Goal: Find specific page/section: Find specific page/section

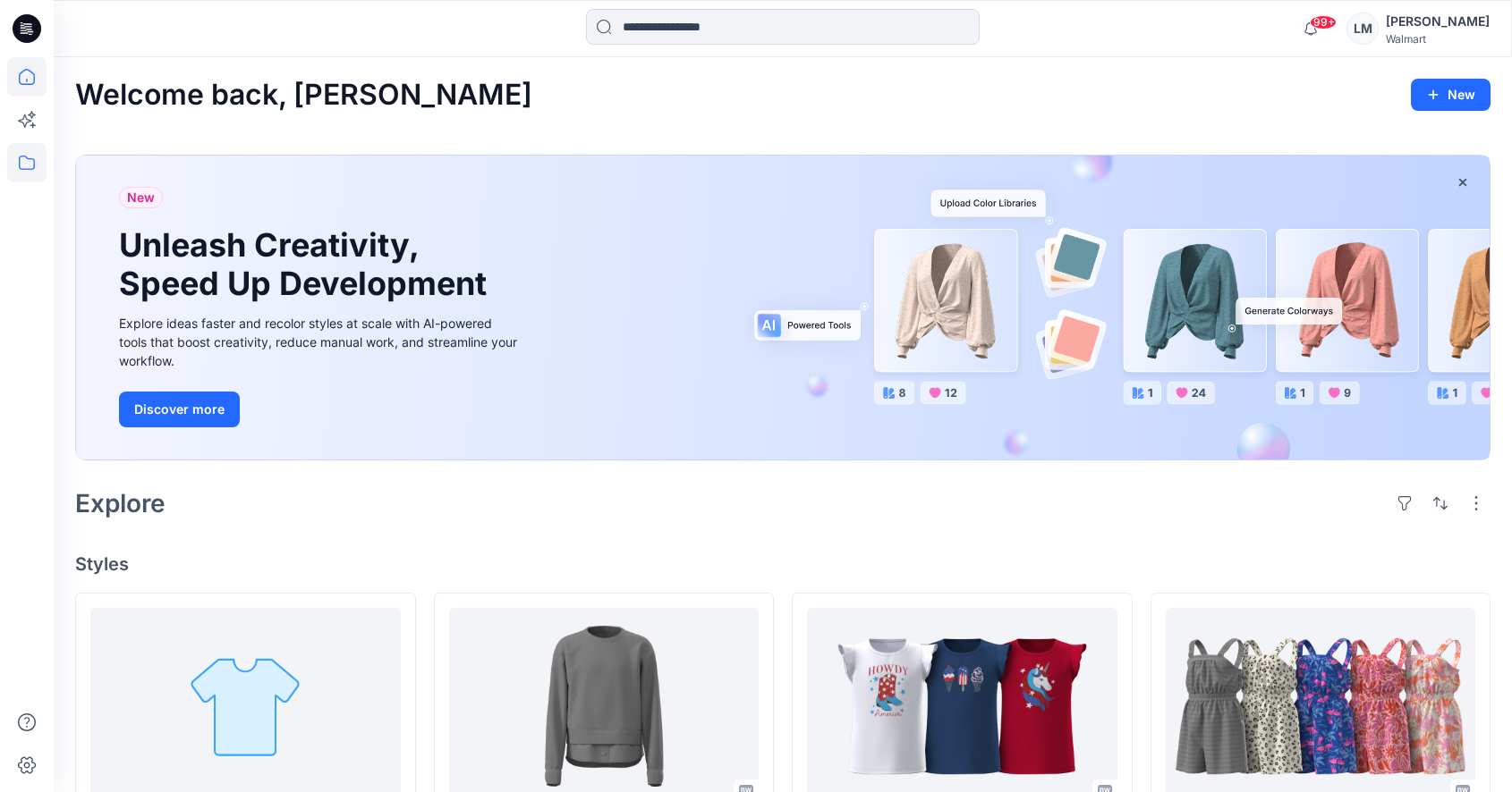
click at [24, 167] on icon at bounding box center [27, 163] width 40 height 40
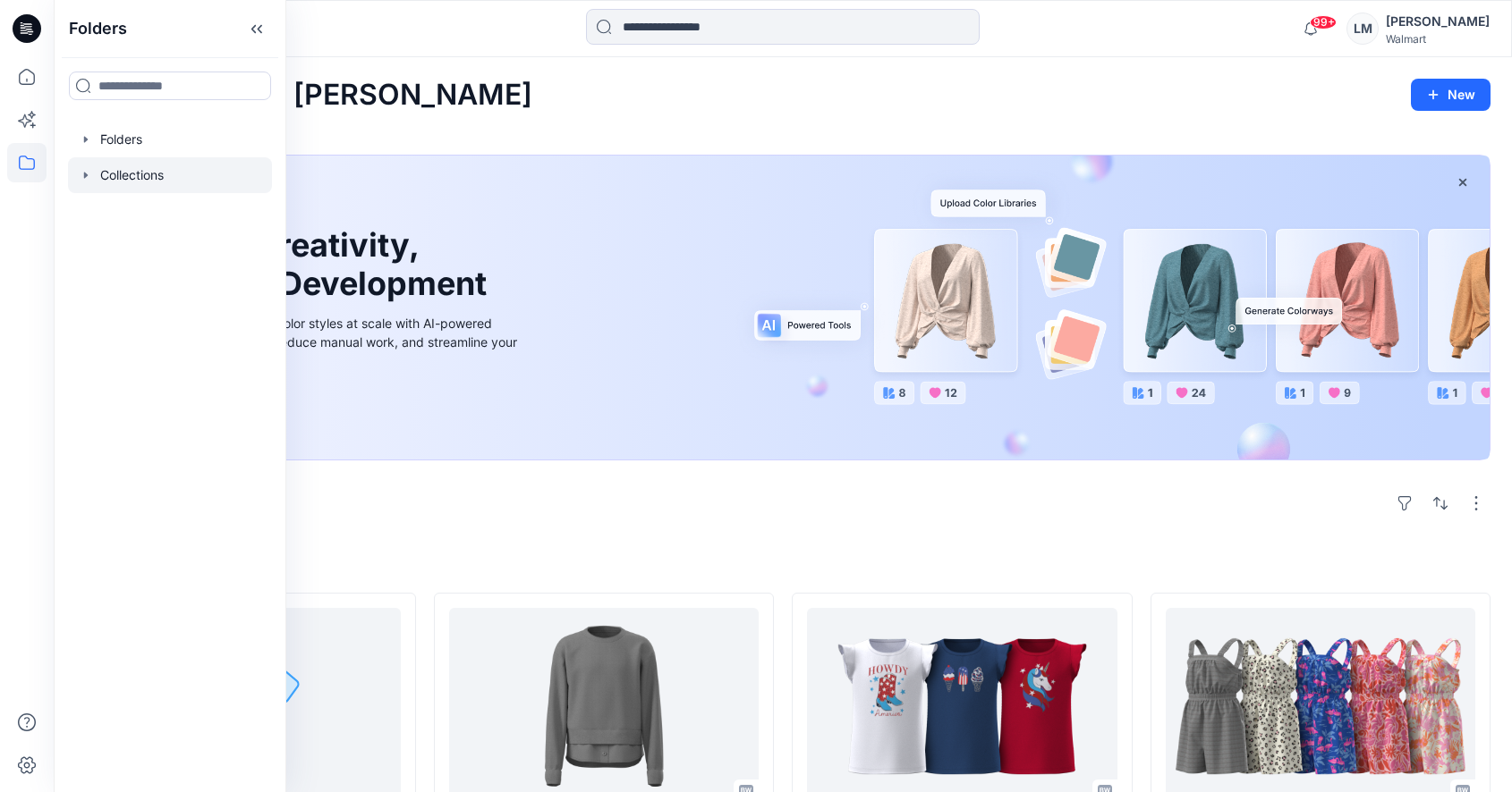
click at [162, 168] on div at bounding box center [169, 175] width 204 height 36
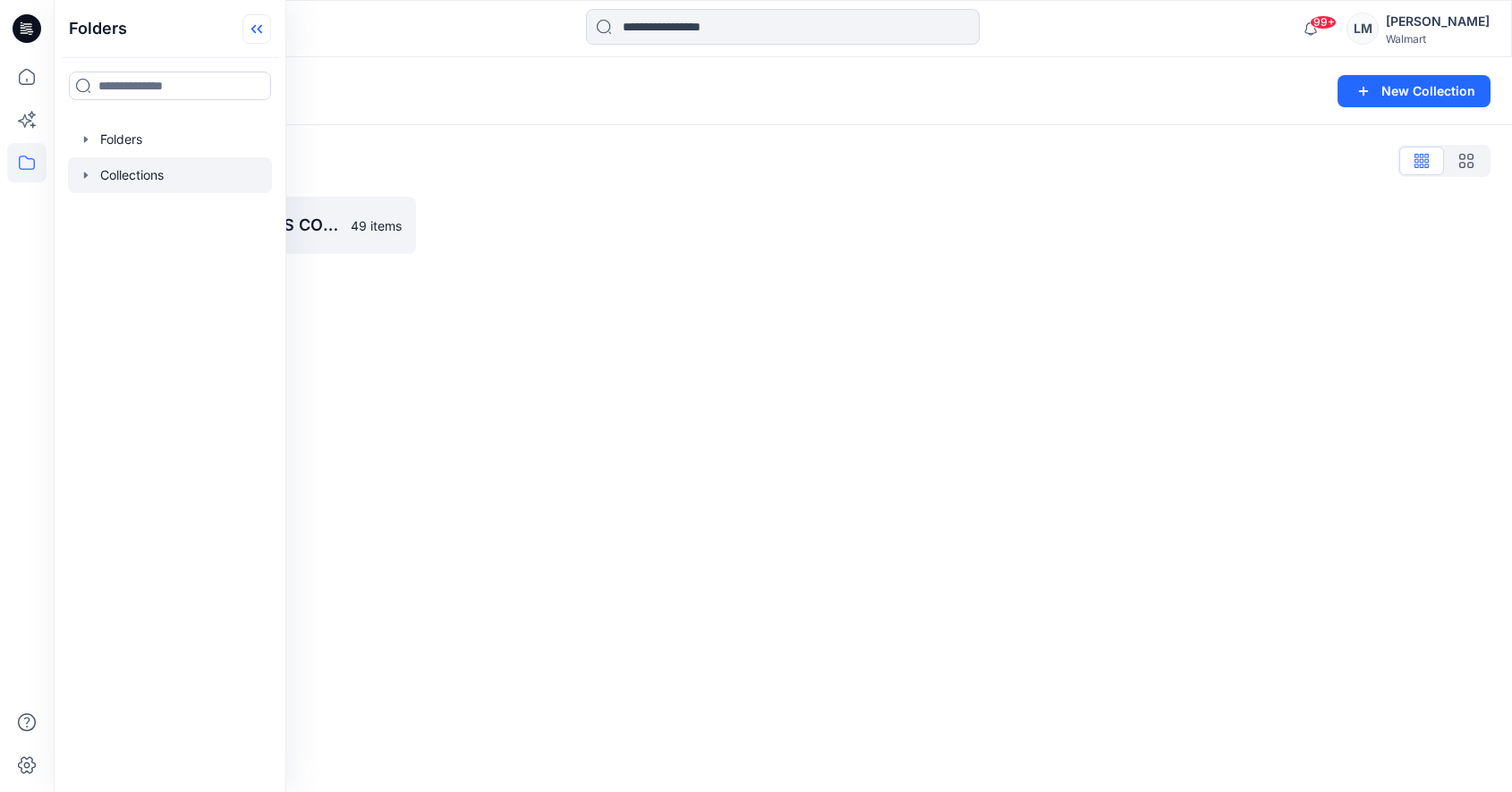
click at [255, 38] on icon at bounding box center [257, 29] width 29 height 30
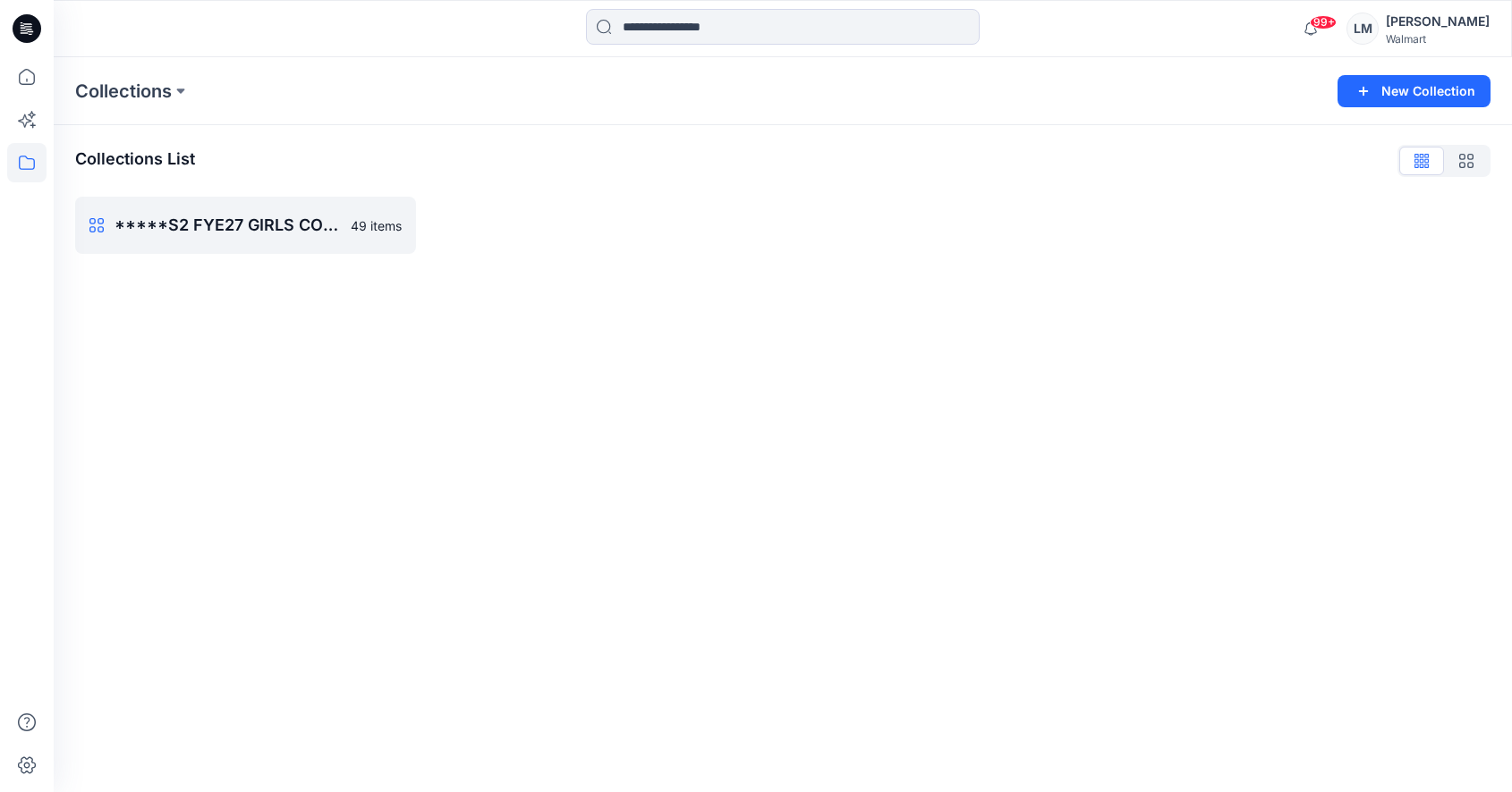
click at [31, 160] on icon at bounding box center [27, 163] width 40 height 40
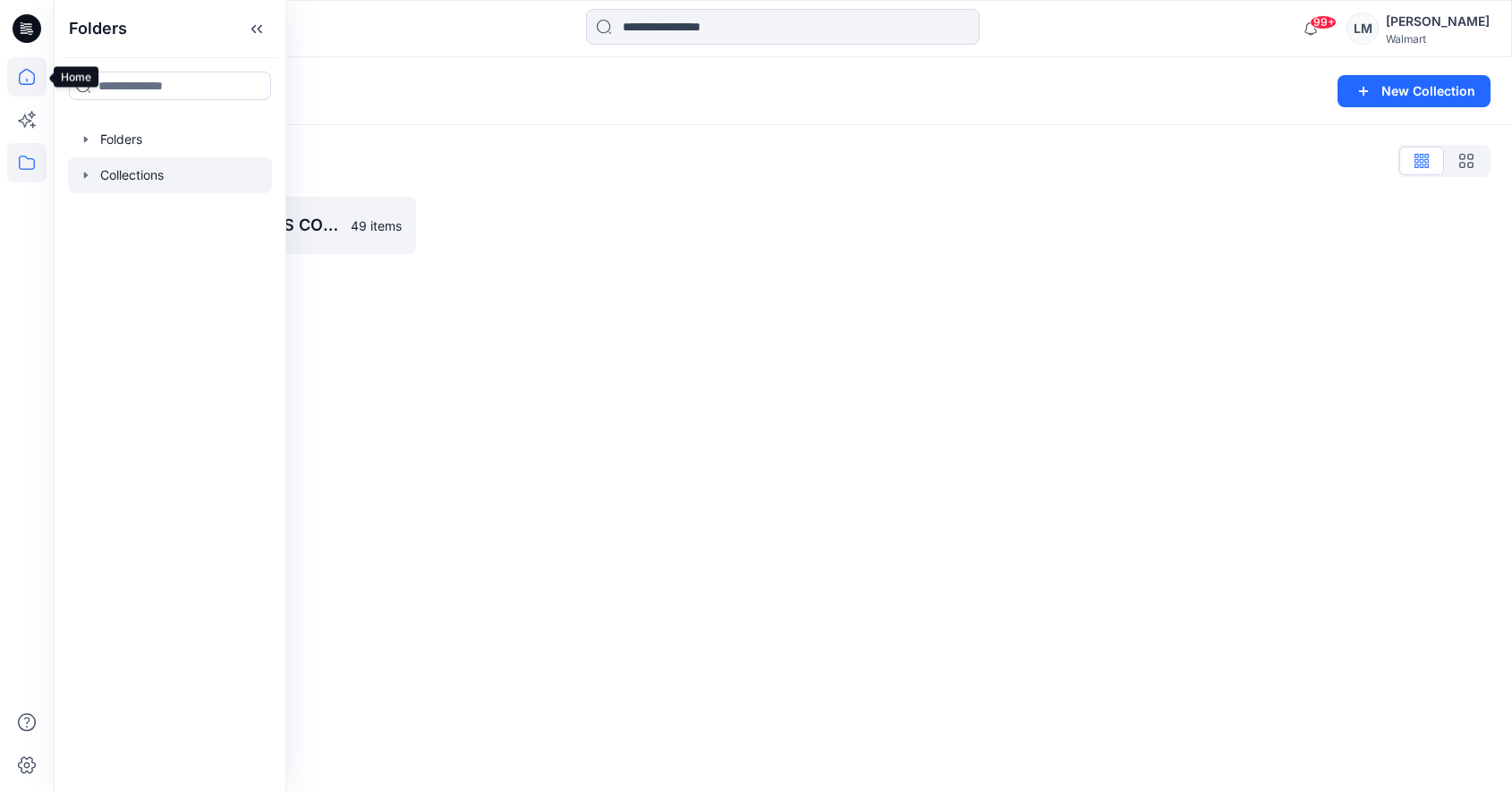
click at [32, 59] on icon at bounding box center [27, 78] width 40 height 40
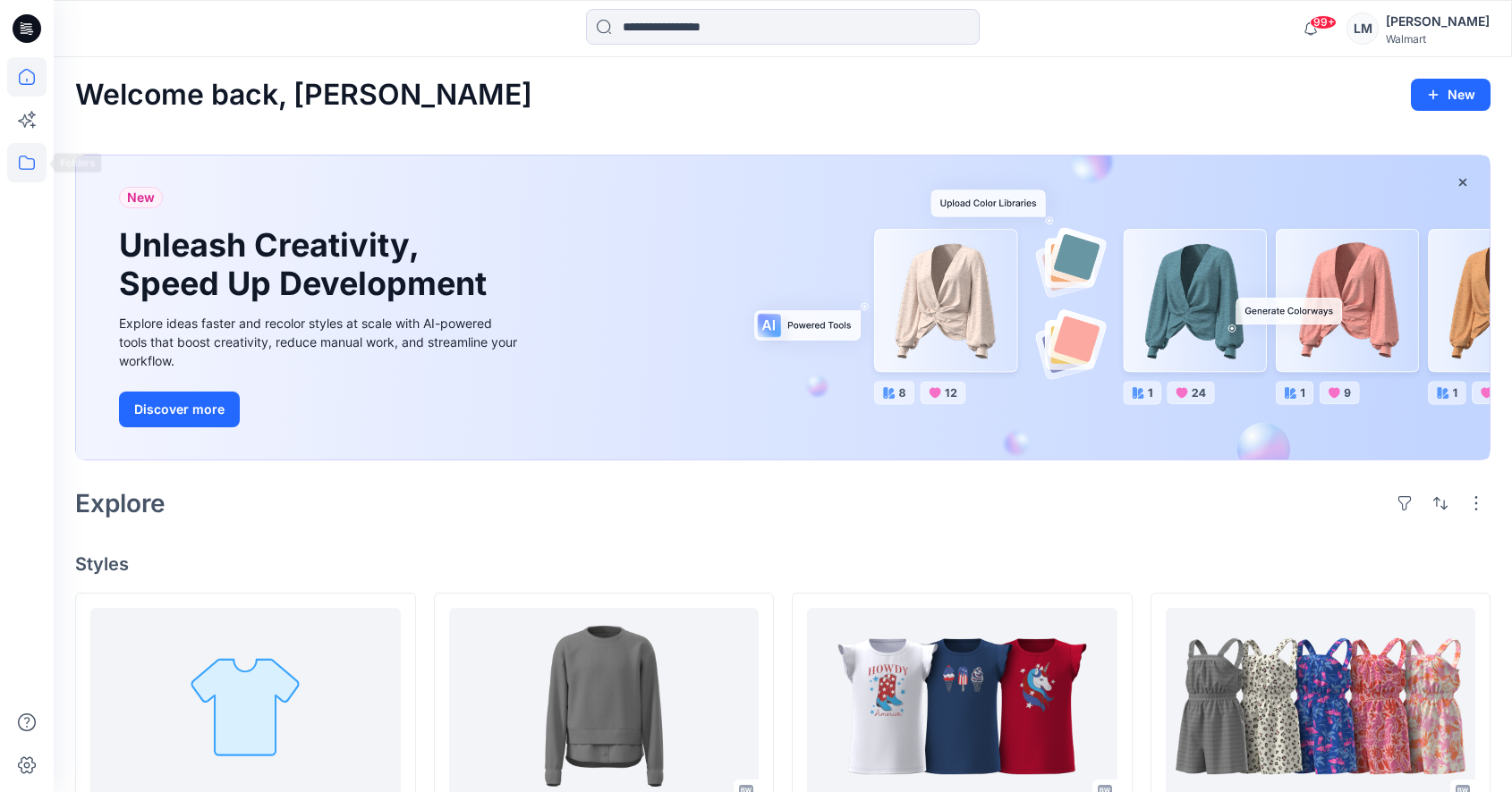
click at [24, 159] on icon at bounding box center [27, 163] width 40 height 40
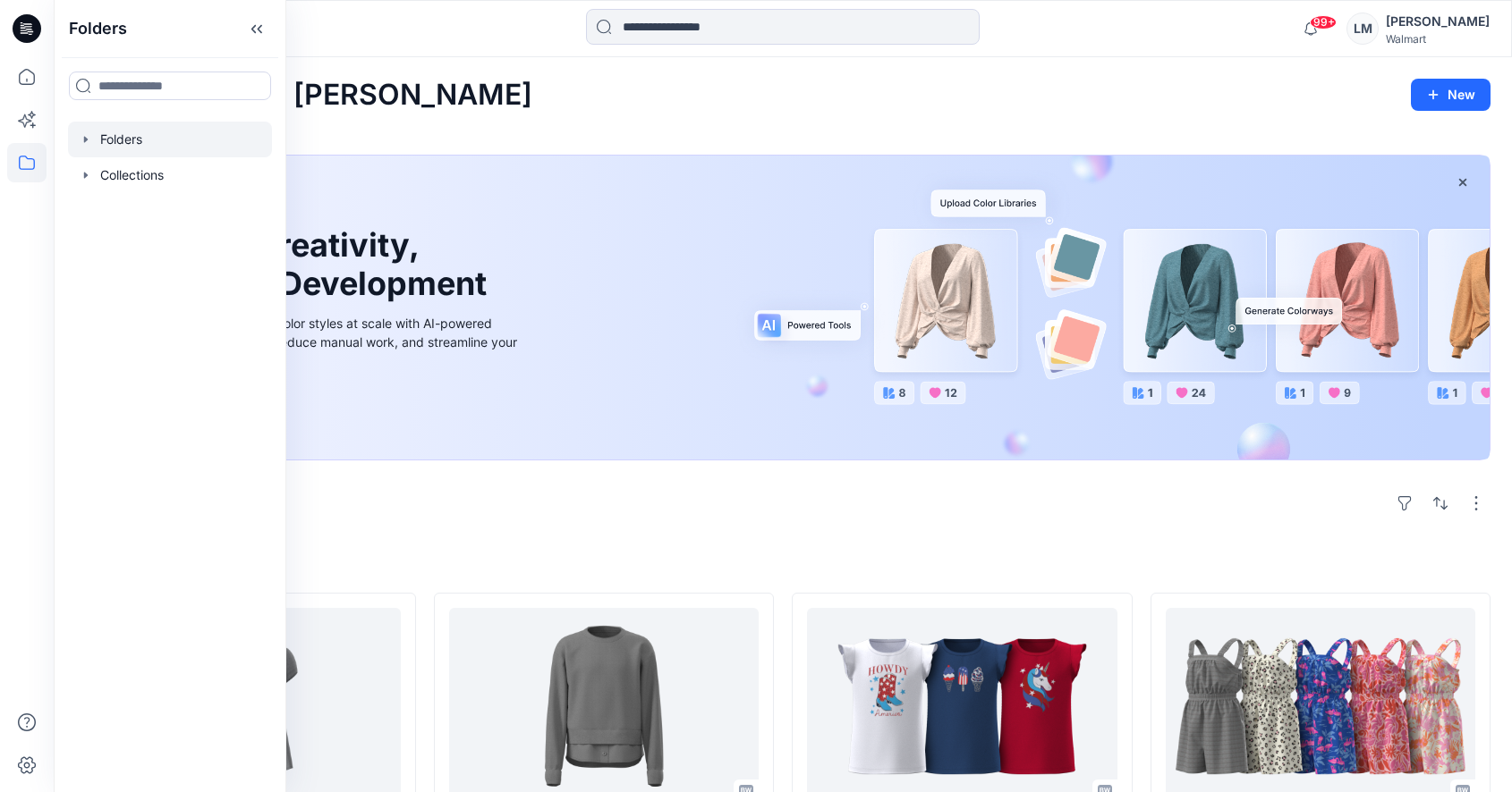
click at [109, 144] on div at bounding box center [169, 139] width 204 height 36
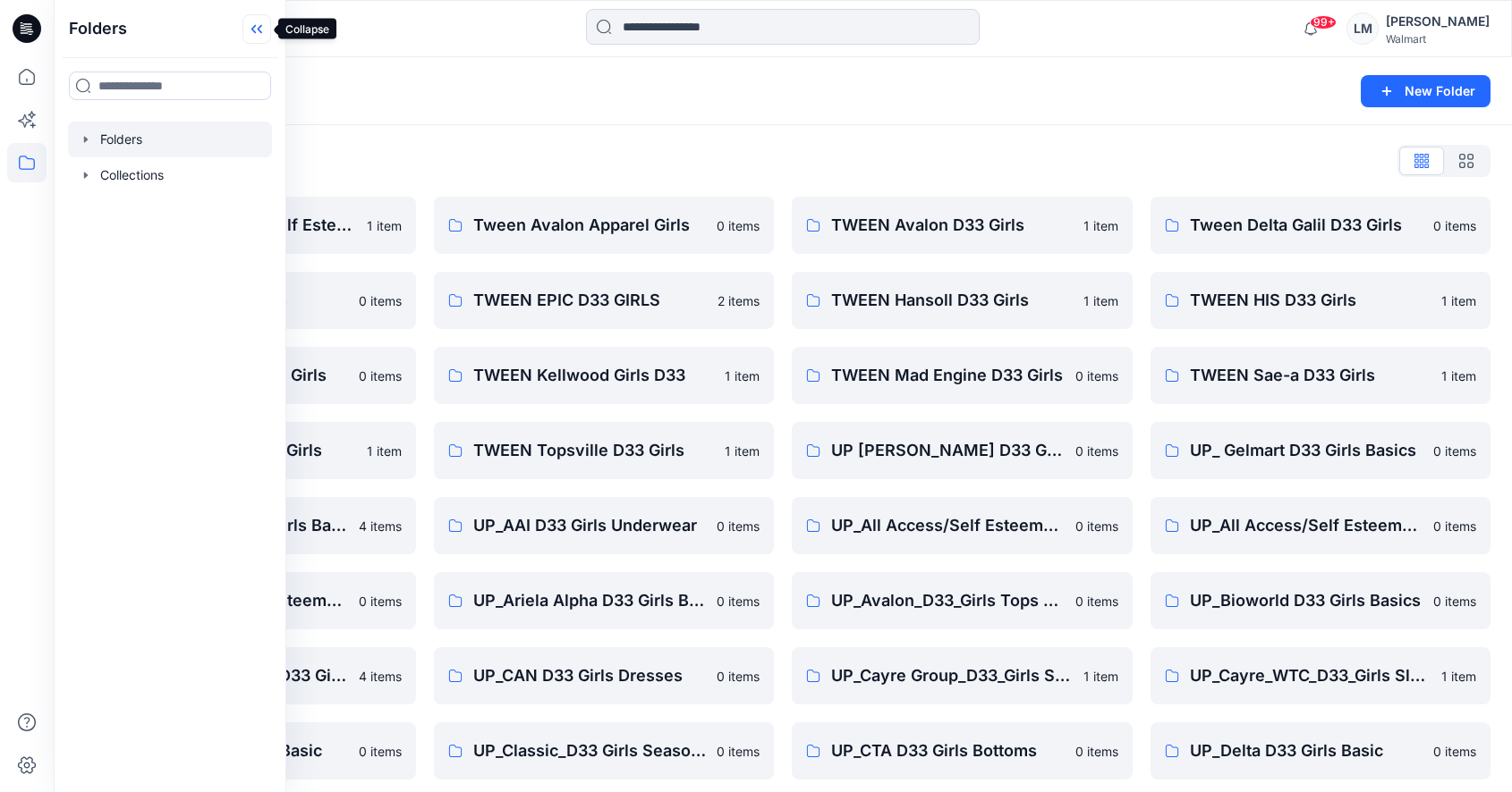
click at [255, 31] on icon at bounding box center [257, 29] width 29 height 30
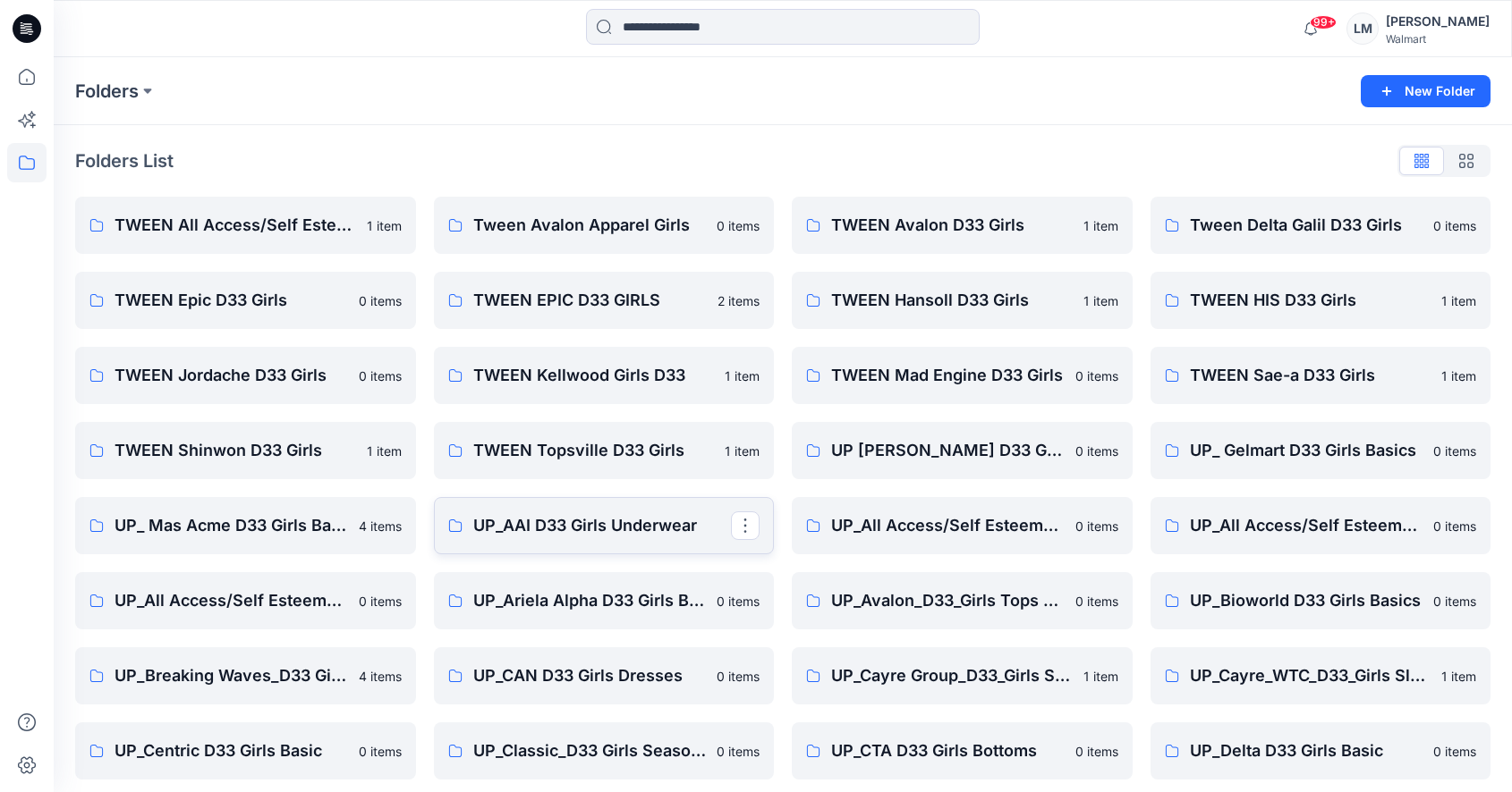
scroll to position [1061, 0]
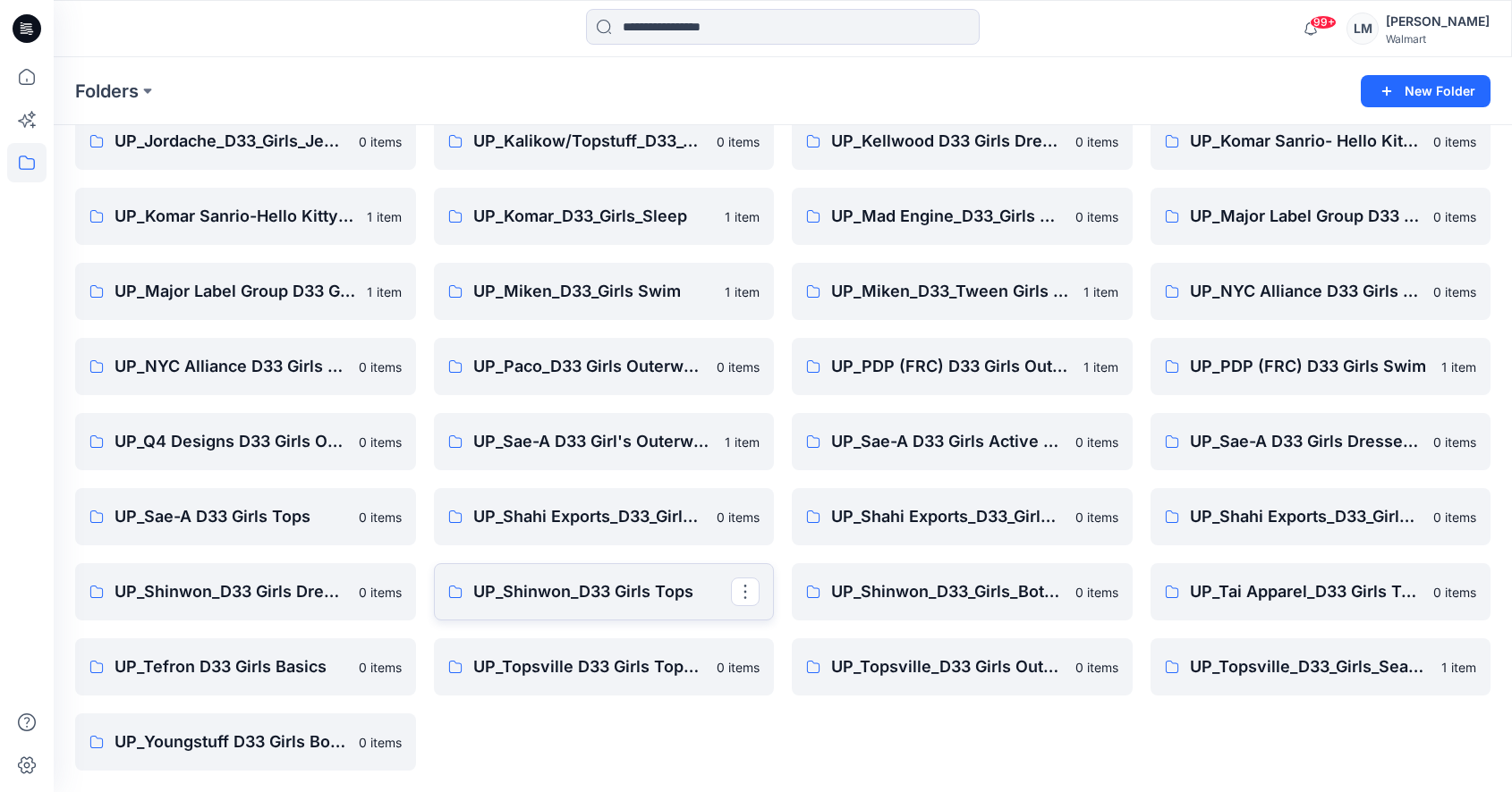
click at [608, 586] on p "UP_Shinwon_D33 Girls Tops" at bounding box center [603, 592] width 259 height 25
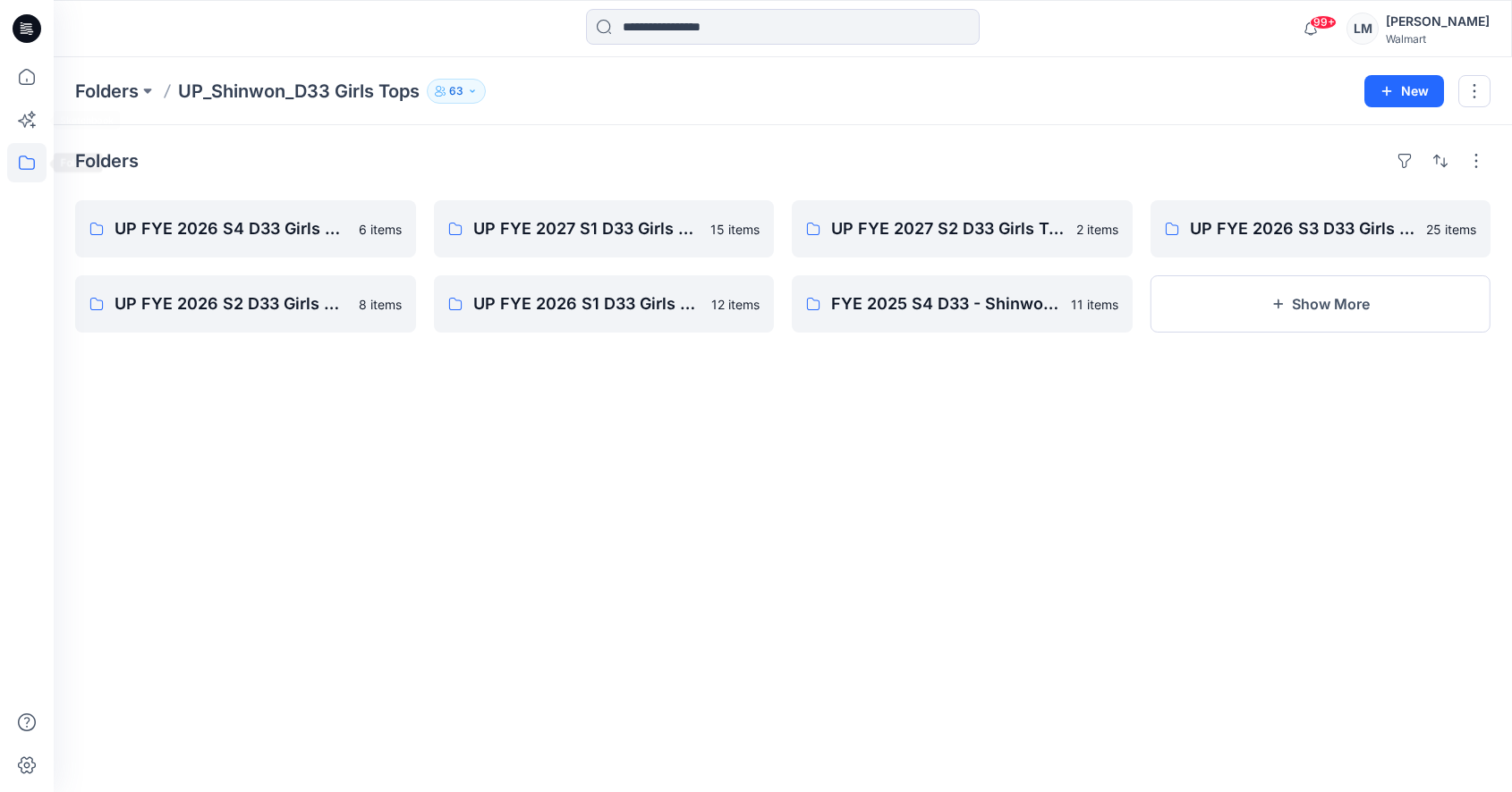
click at [29, 149] on icon at bounding box center [27, 163] width 40 height 40
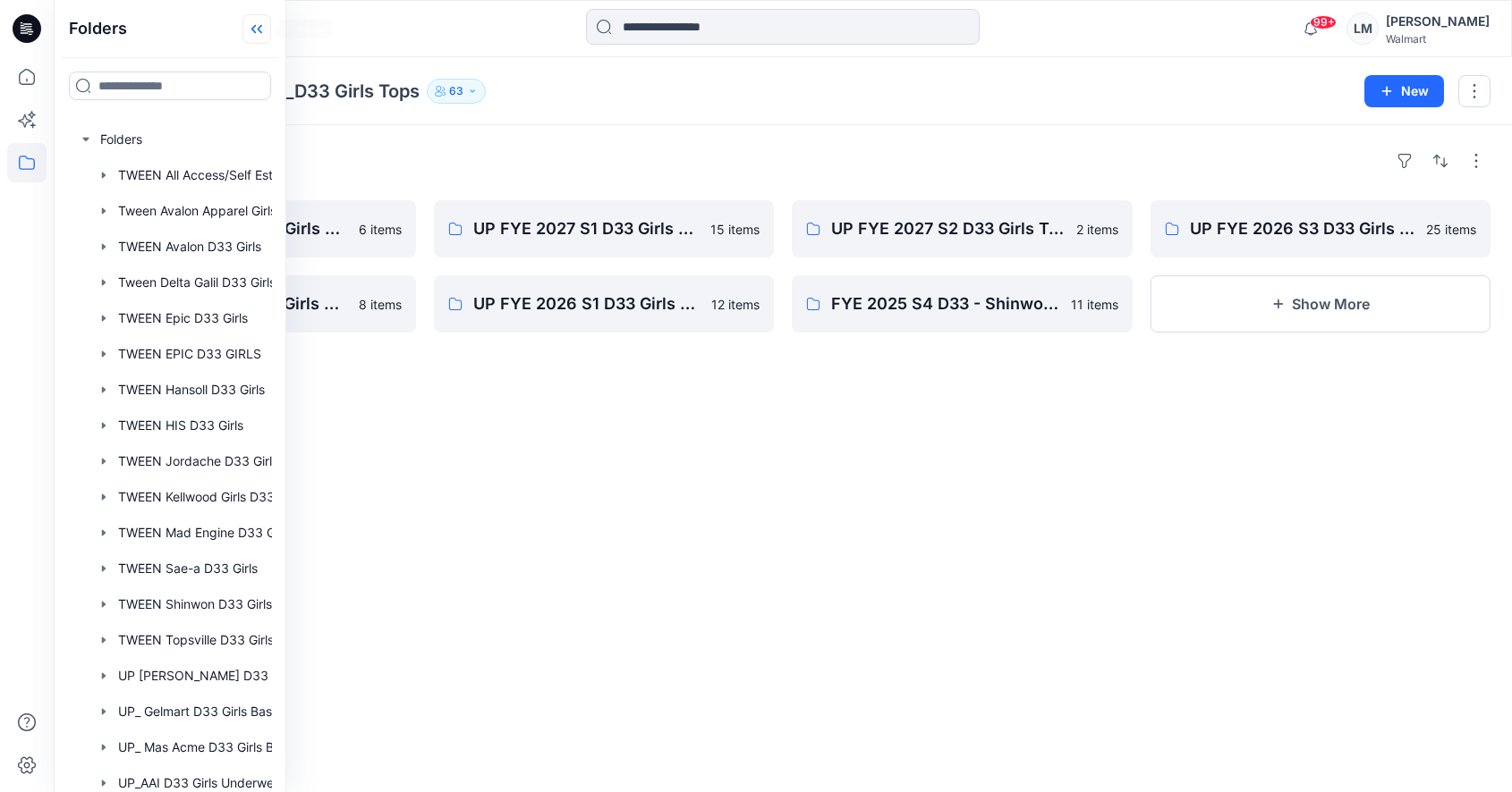
click at [261, 39] on icon at bounding box center [257, 29] width 29 height 30
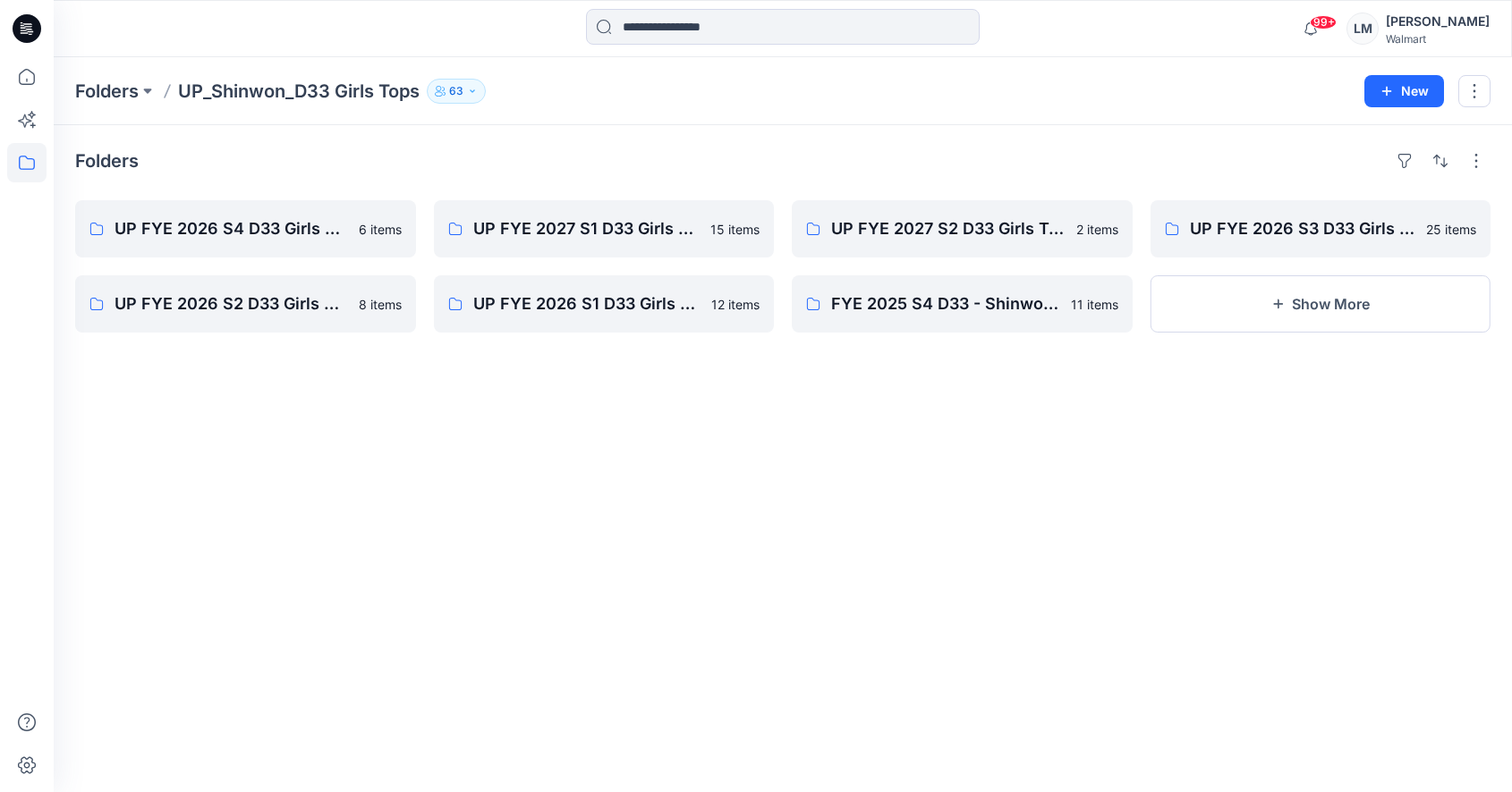
scroll to position [1061, 0]
